Goal: Task Accomplishment & Management: Manage account settings

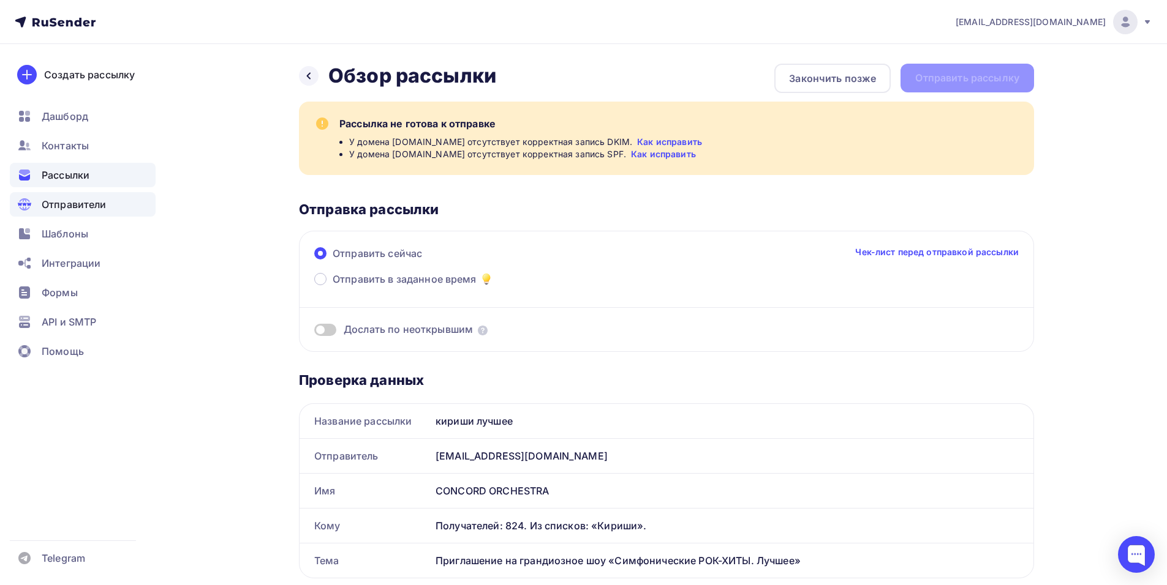
click at [72, 204] on span "Отправители" at bounding box center [74, 204] width 65 height 15
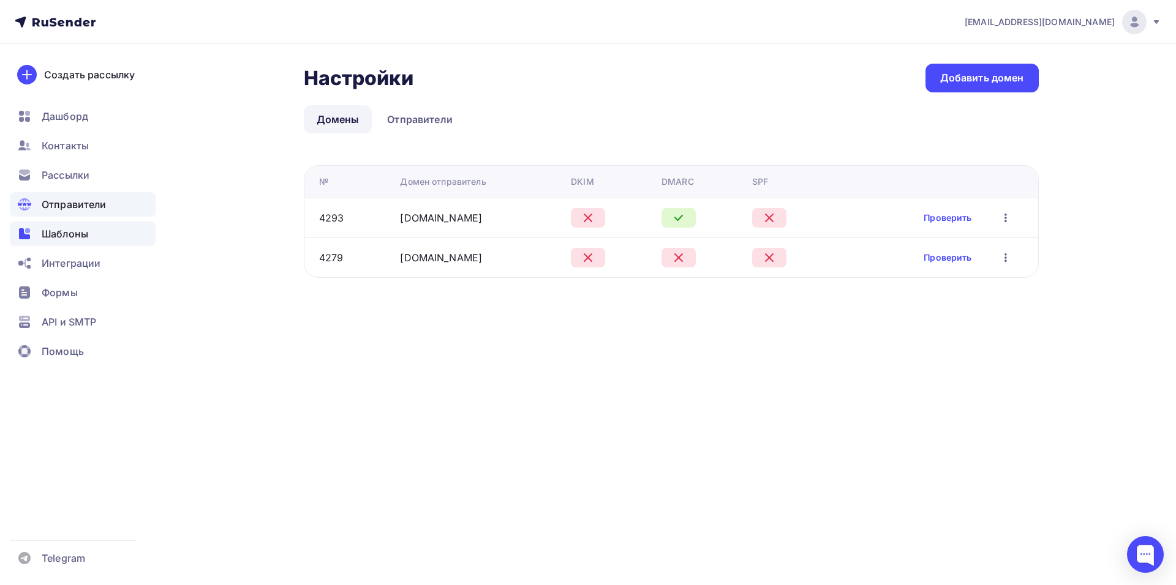
click at [65, 241] on div "Шаблоны" at bounding box center [83, 234] width 146 height 24
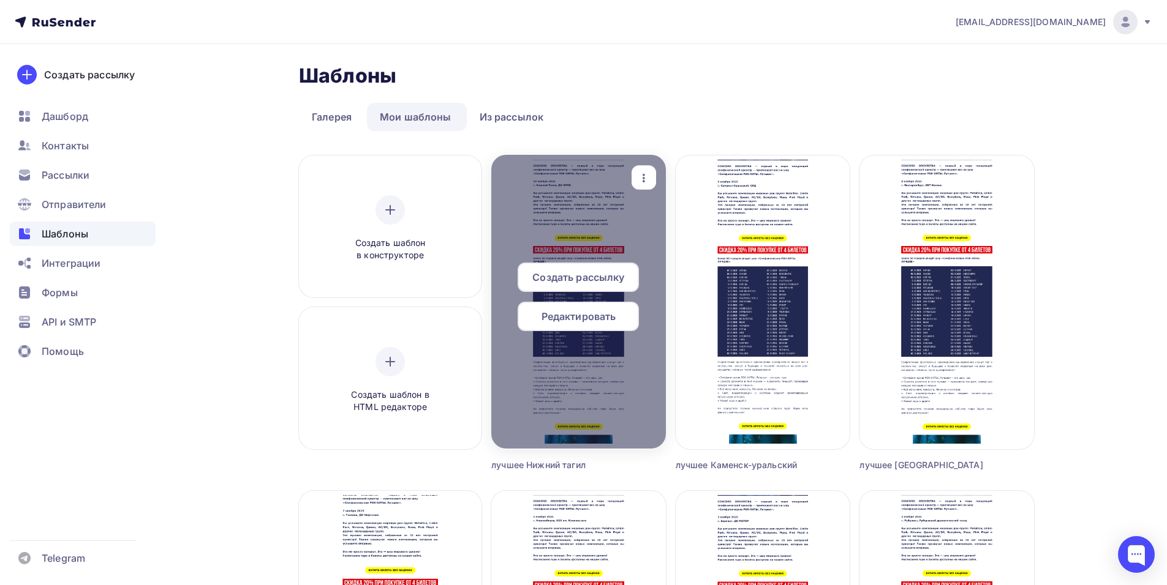
click at [641, 172] on icon "button" at bounding box center [643, 178] width 15 height 15
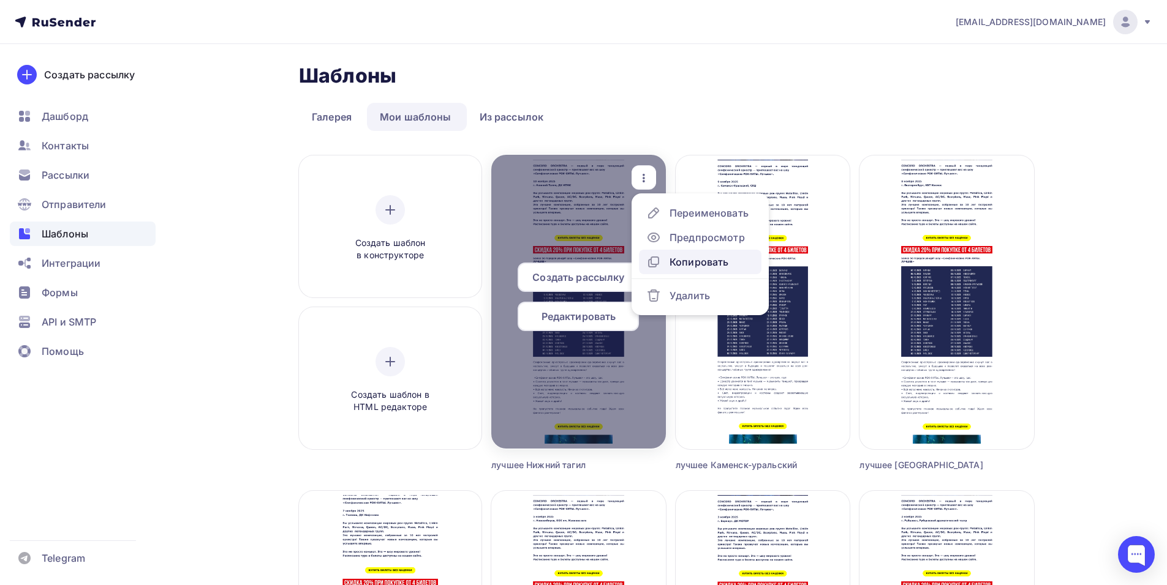
click at [714, 258] on div "Копировать" at bounding box center [698, 262] width 59 height 15
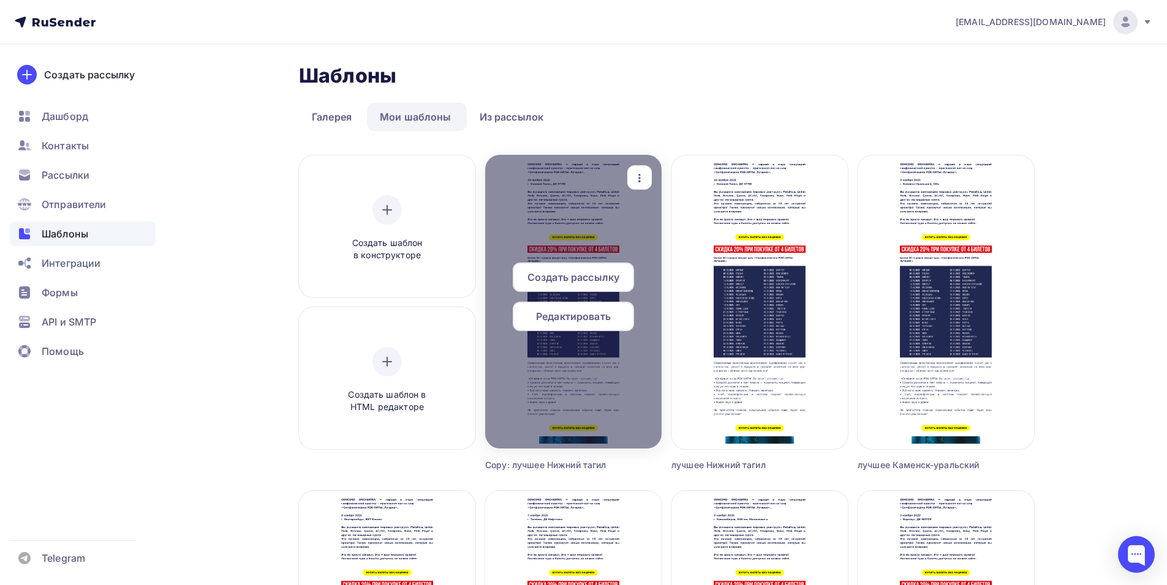
click at [638, 169] on div "button" at bounding box center [639, 178] width 24 height 24
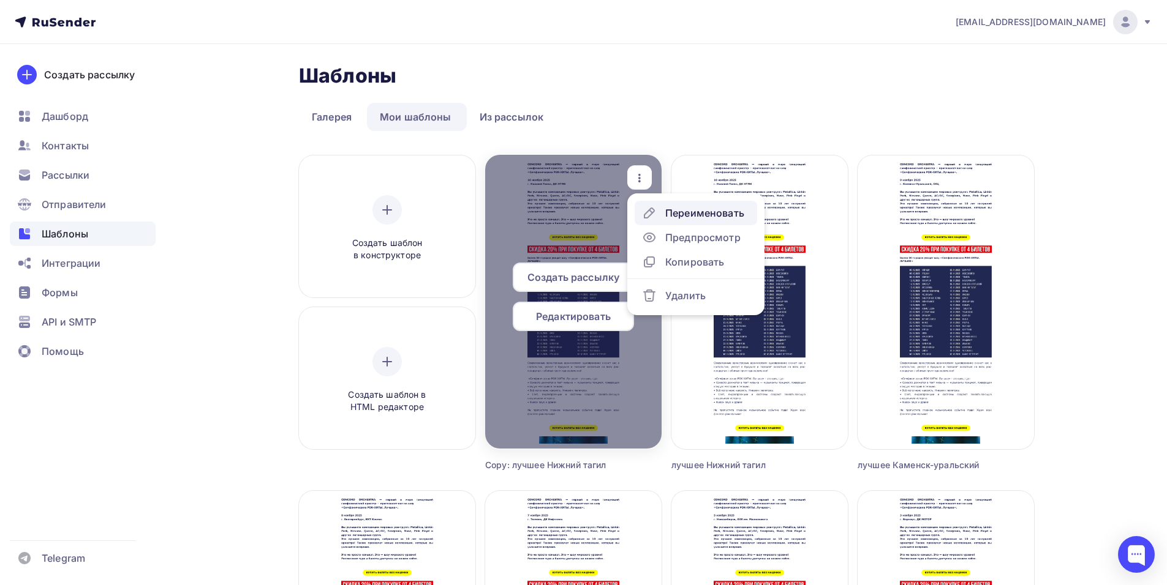
click at [700, 214] on div "Переименовать" at bounding box center [704, 213] width 79 height 15
